Goal: Find specific page/section: Find specific page/section

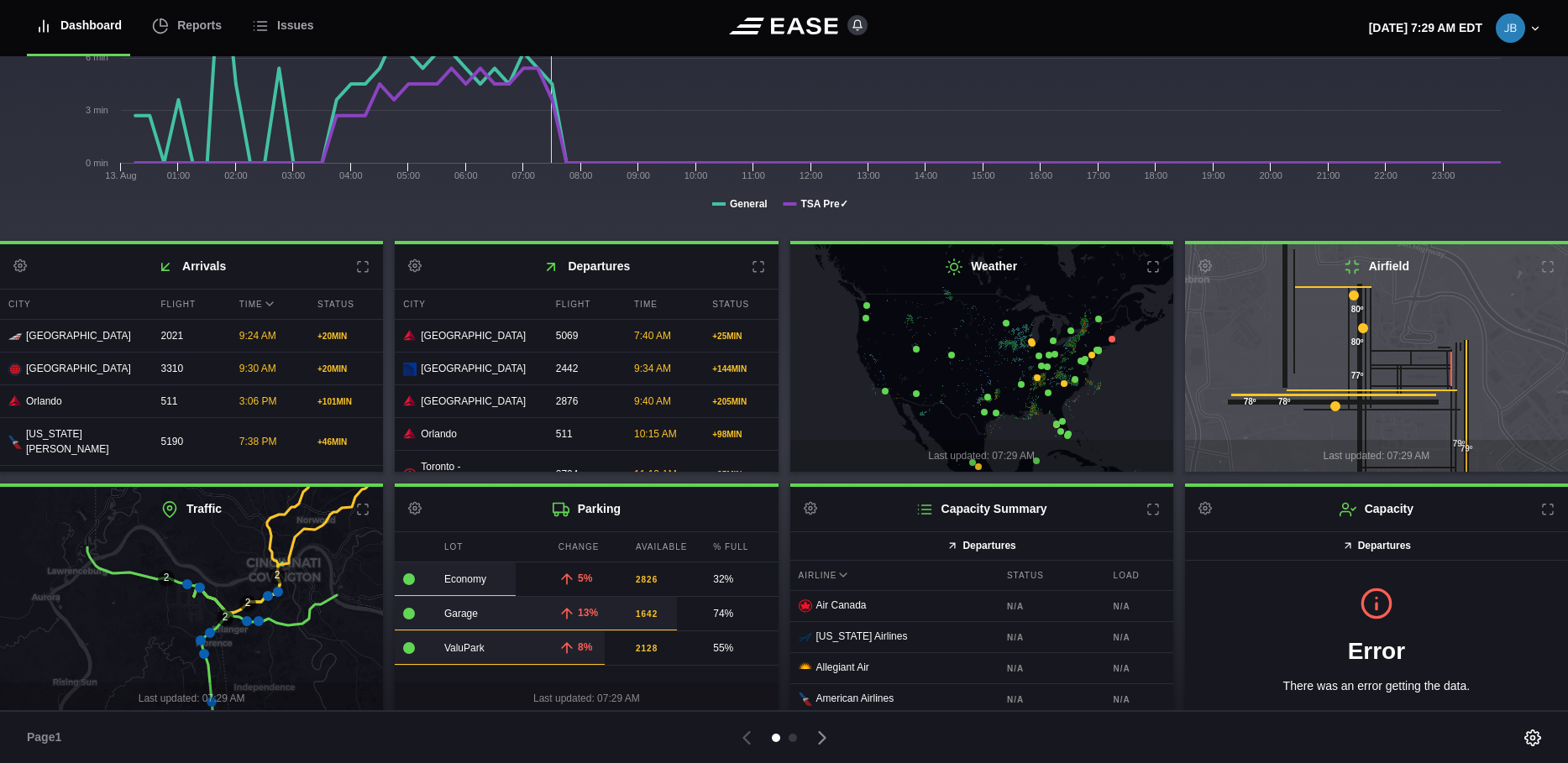
scroll to position [255, 0]
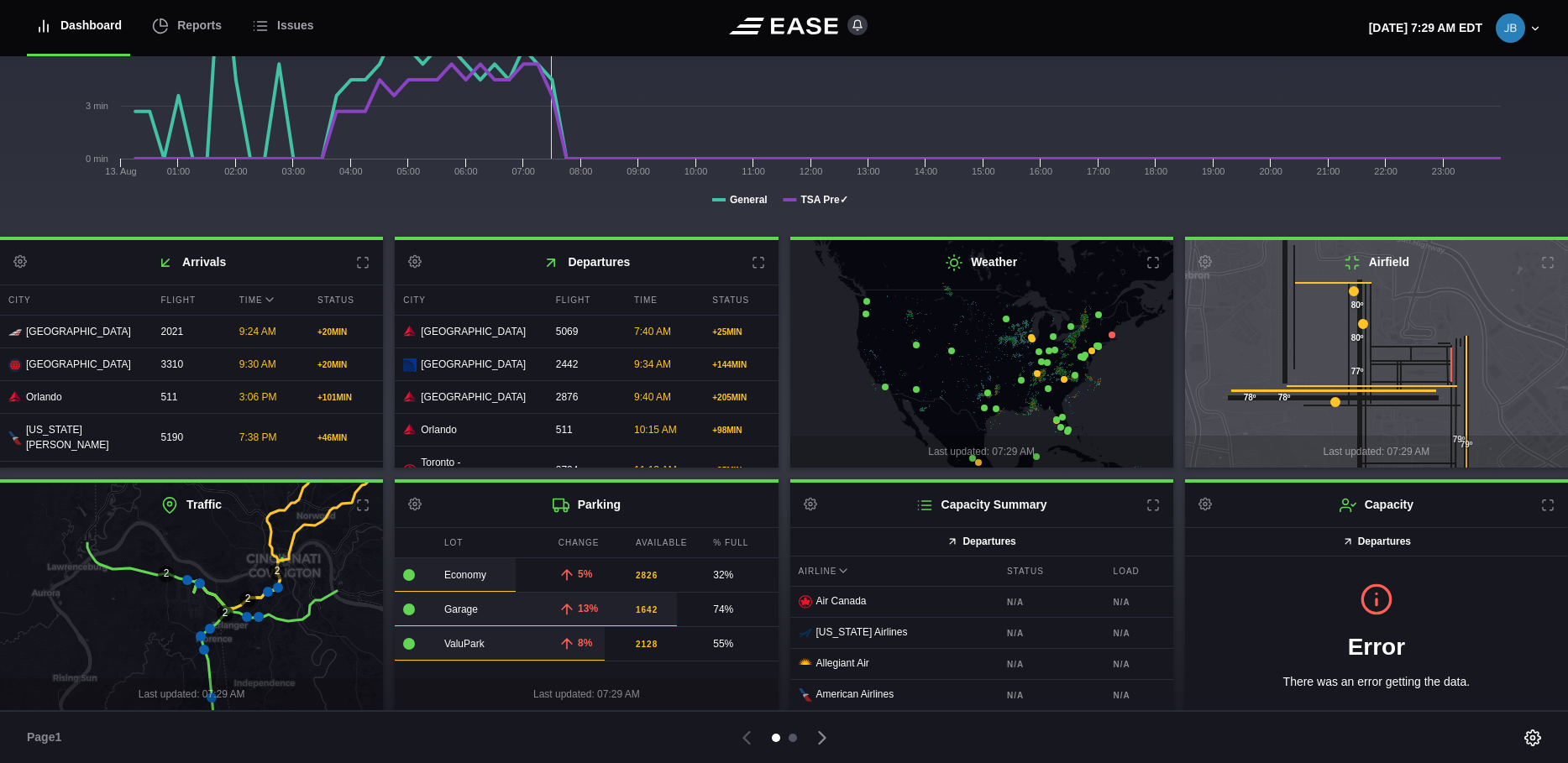
click at [793, 738] on div at bounding box center [793, 738] width 9 height 9
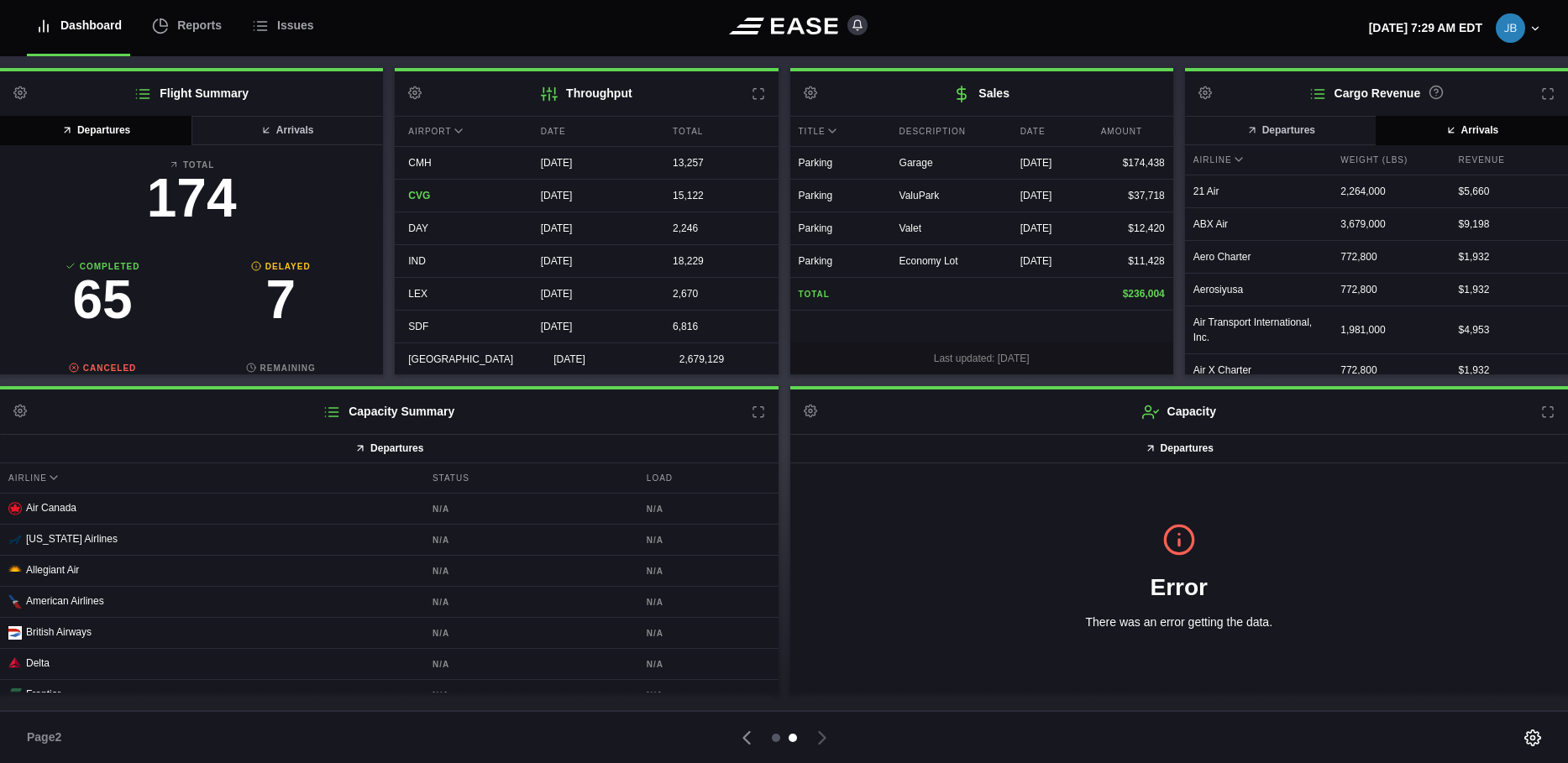
click at [775, 735] on div at bounding box center [776, 738] width 9 height 9
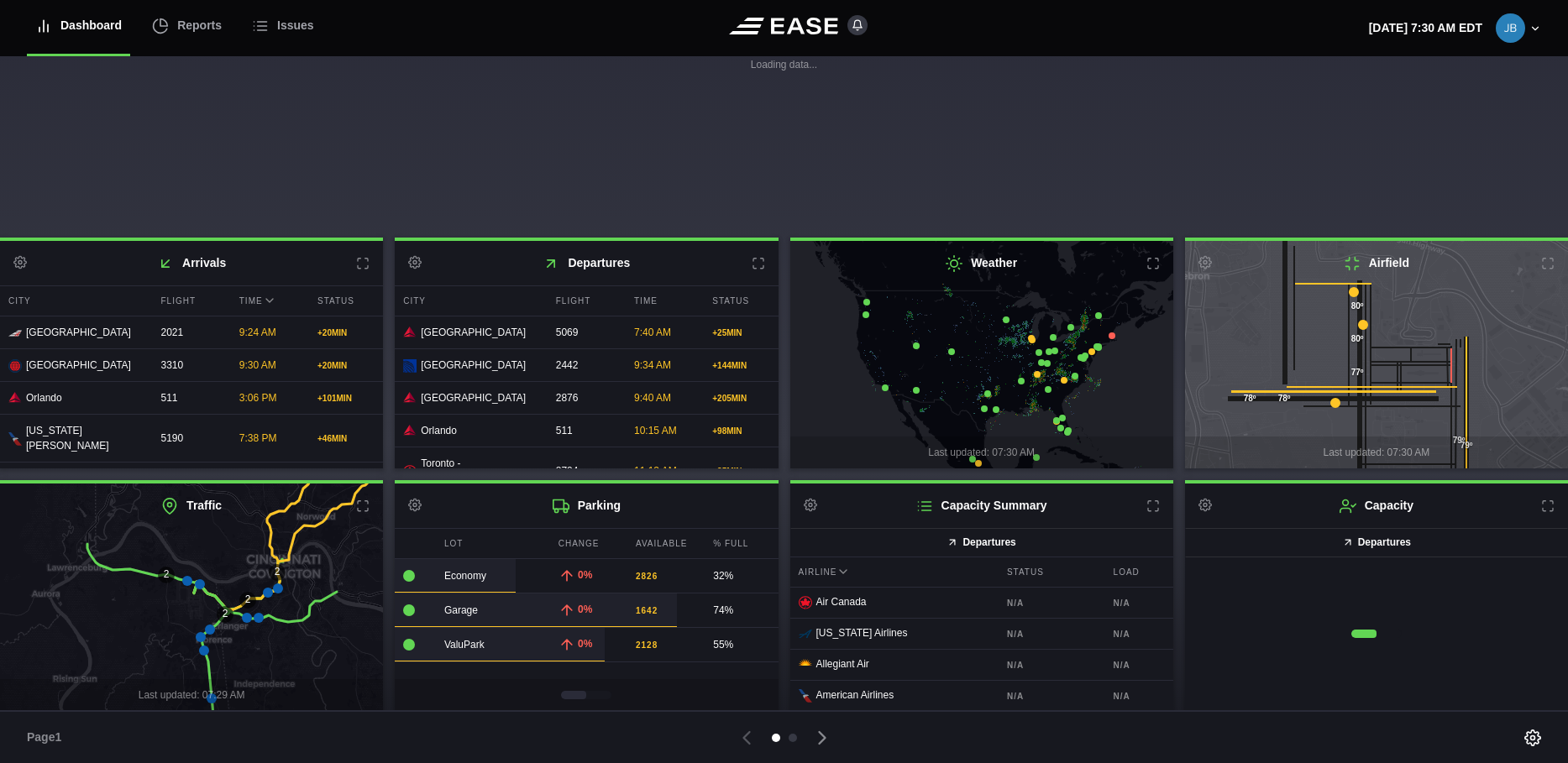
scroll to position [255, 0]
click at [277, 585] on icon at bounding box center [278, 588] width 10 height 10
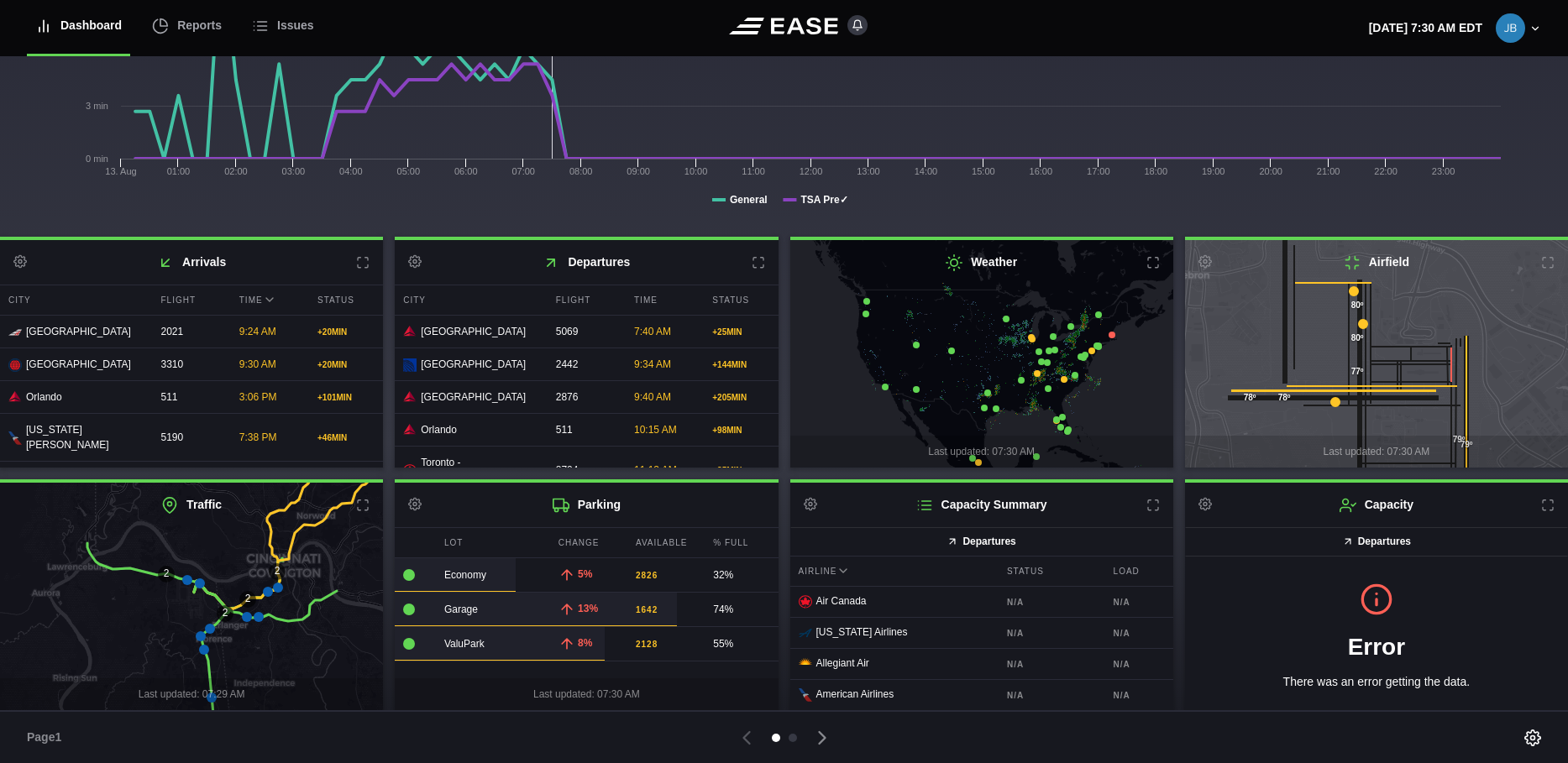
click at [266, 590] on icon at bounding box center [268, 592] width 10 height 10
